Goal: Task Accomplishment & Management: Use online tool/utility

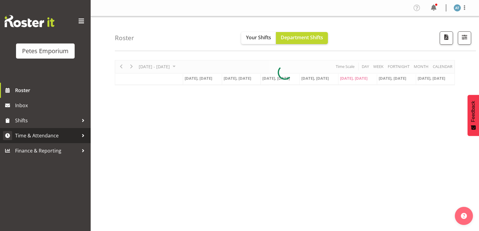
click at [38, 137] on span "Time & Attendance" at bounding box center [47, 135] width 64 height 9
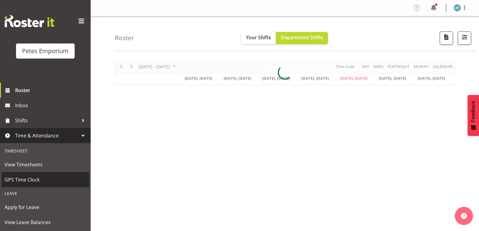
click at [30, 173] on link "GPS Time Clock" at bounding box center [46, 179] width 88 height 15
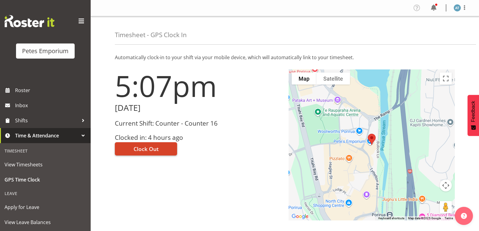
click at [144, 155] on button "Clock Out" at bounding box center [146, 148] width 62 height 13
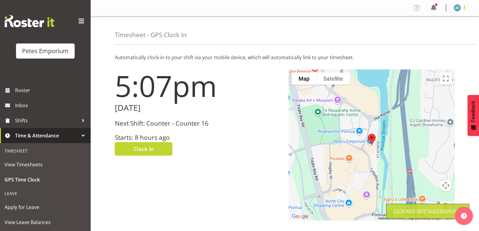
click at [466, 8] on span at bounding box center [464, 7] width 7 height 7
click at [444, 34] on link "Log Out" at bounding box center [439, 31] width 58 height 11
